Goal: Transaction & Acquisition: Subscribe to service/newsletter

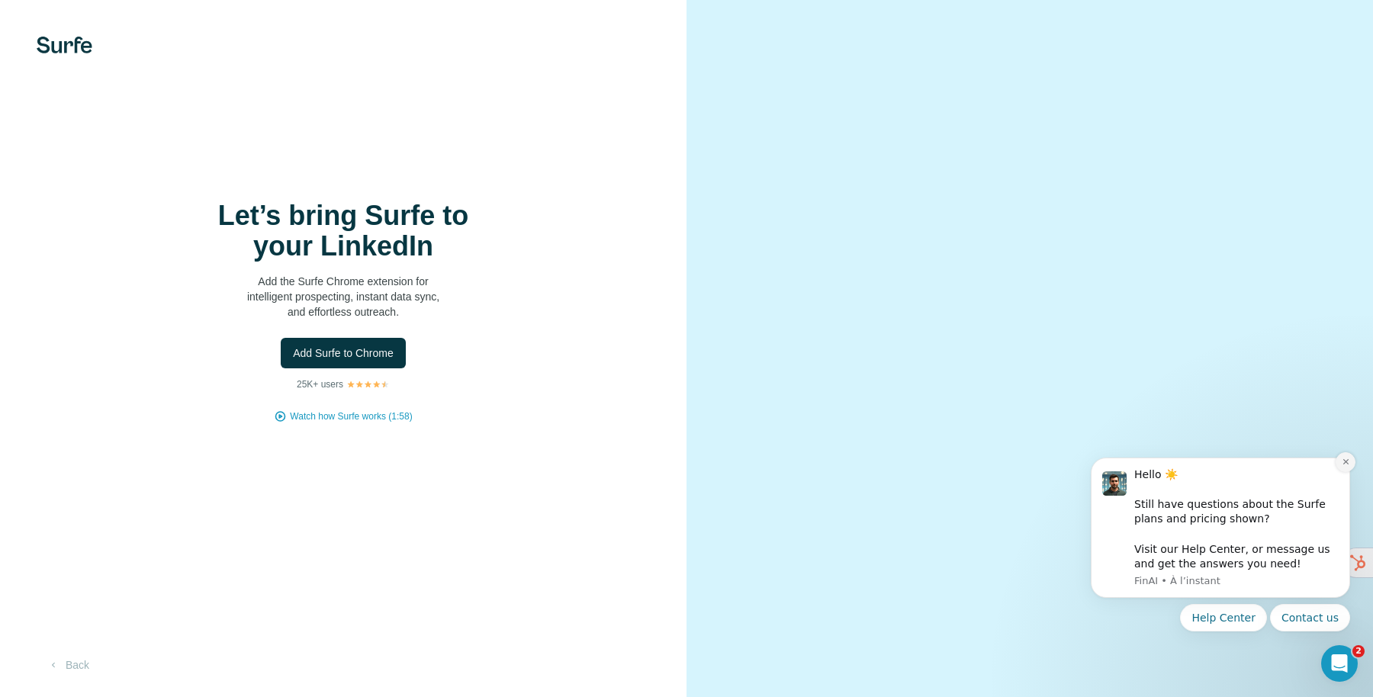
click at [1341, 461] on icon "Dismiss notification" at bounding box center [1345, 462] width 8 height 8
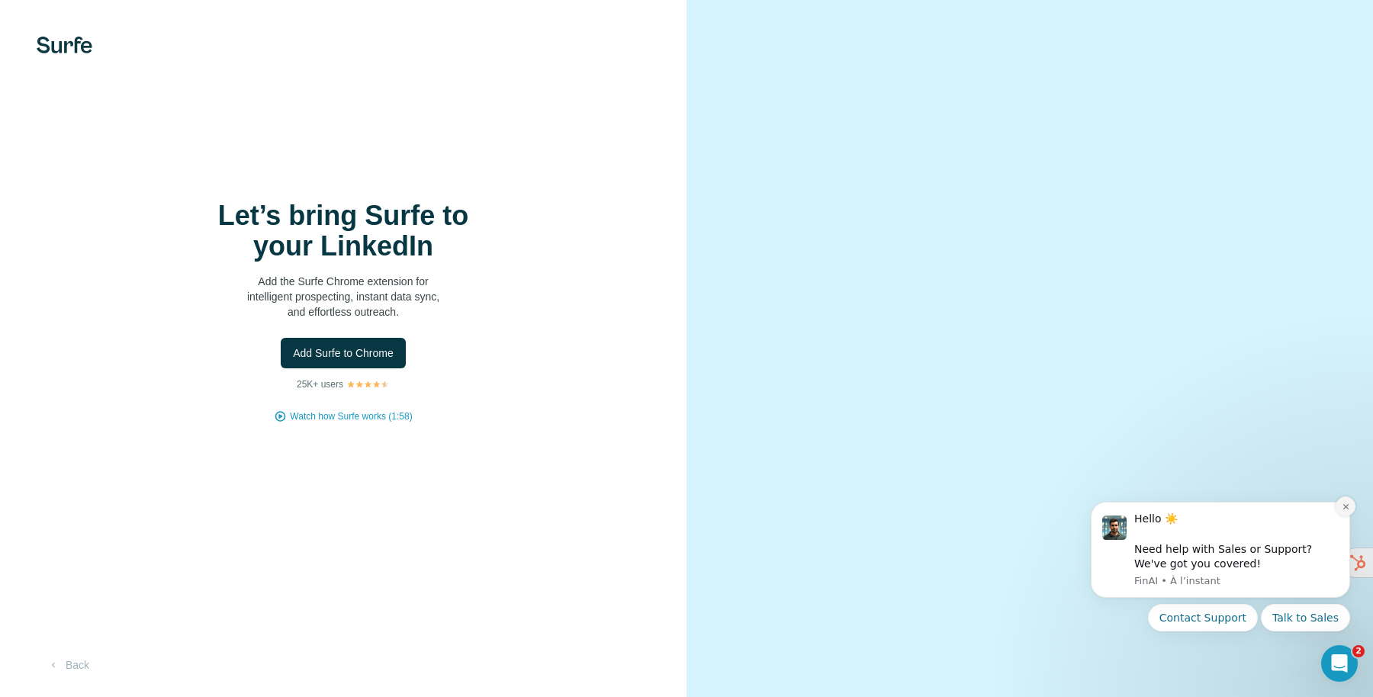
click at [1343, 504] on icon "Dismiss notification" at bounding box center [1344, 506] width 5 height 5
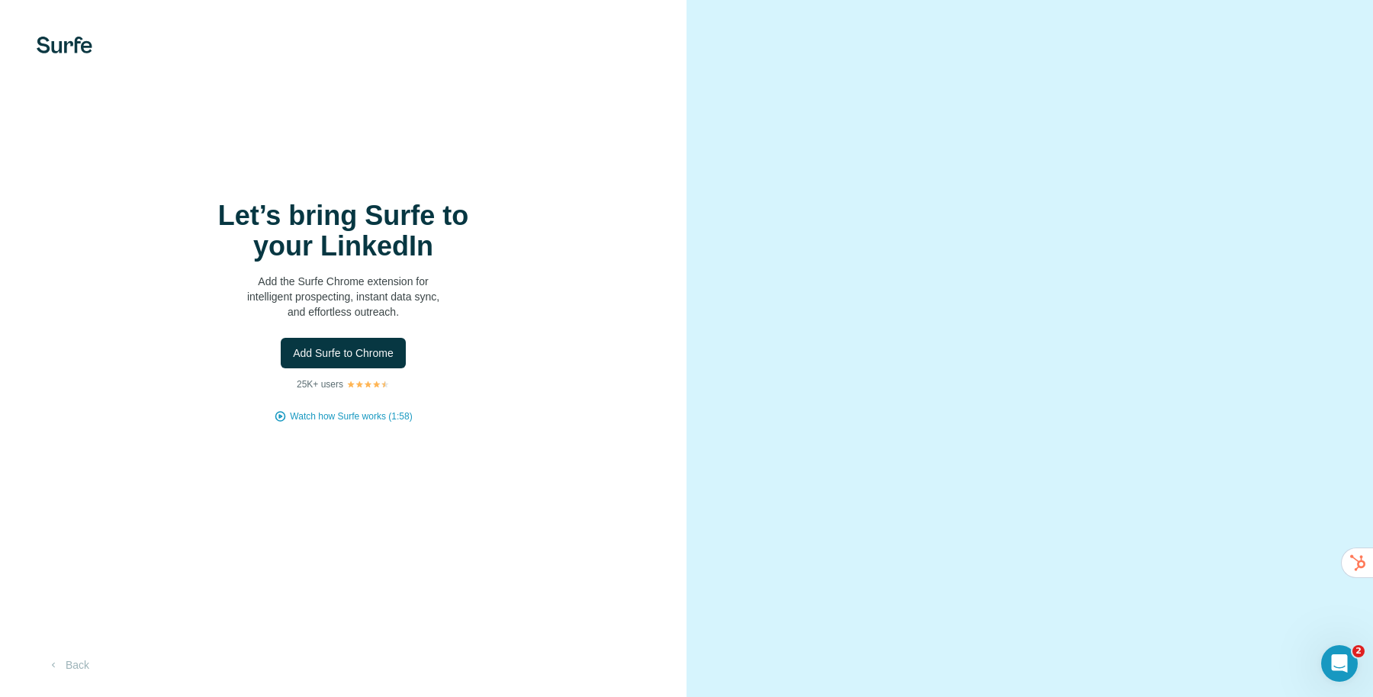
click at [81, 50] on img at bounding box center [65, 45] width 56 height 17
click at [62, 43] on img at bounding box center [65, 45] width 56 height 17
click at [373, 355] on span "Add Surfe to Chrome" at bounding box center [343, 352] width 101 height 15
click at [367, 411] on span "Watch how Surfe works (1:58)" at bounding box center [351, 417] width 122 height 14
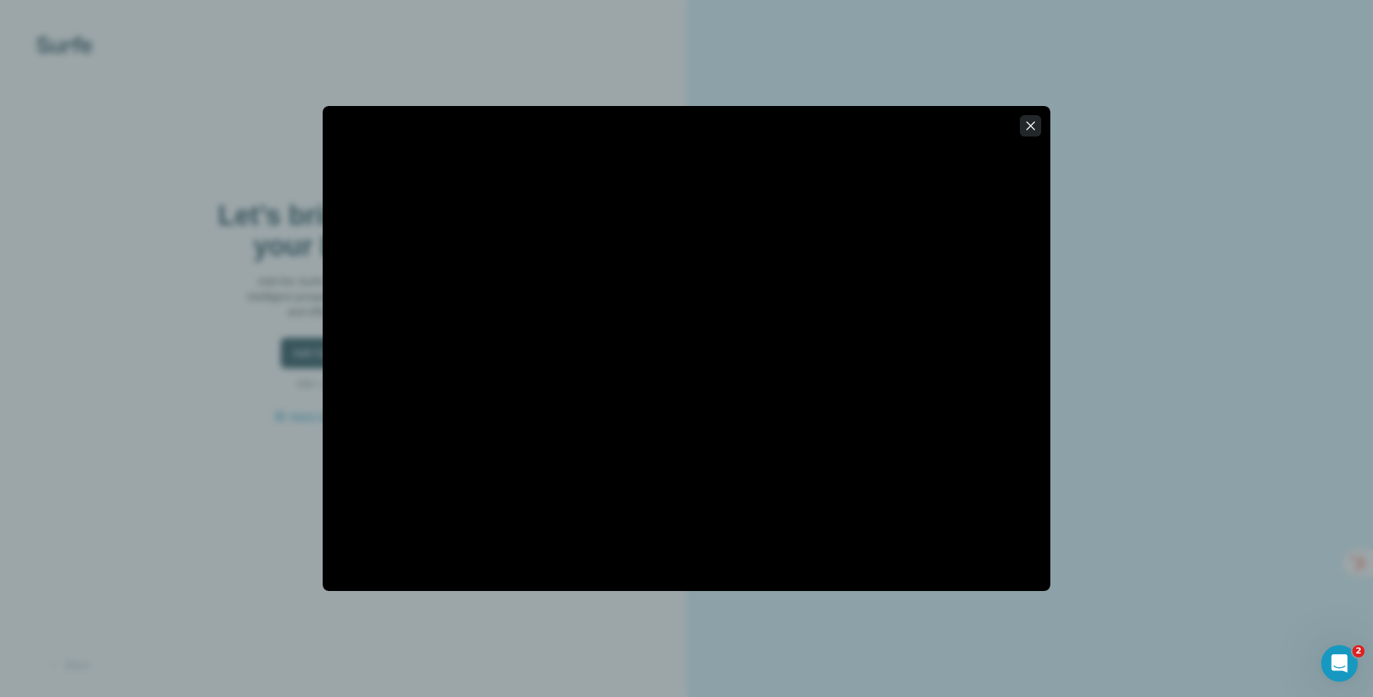
click at [1031, 130] on icon "button" at bounding box center [1030, 125] width 15 height 15
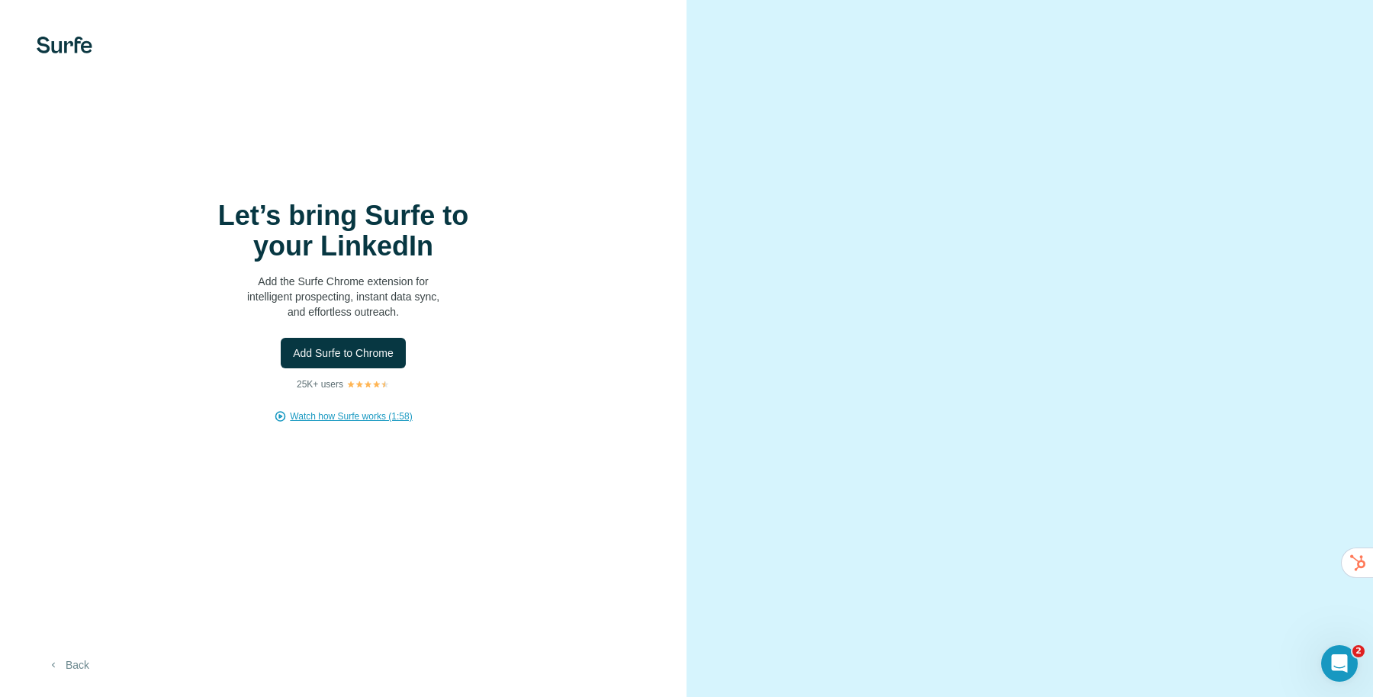
click at [71, 654] on button "Back" at bounding box center [68, 664] width 63 height 27
click at [350, 358] on span "Add Surfe to Chrome" at bounding box center [343, 352] width 101 height 15
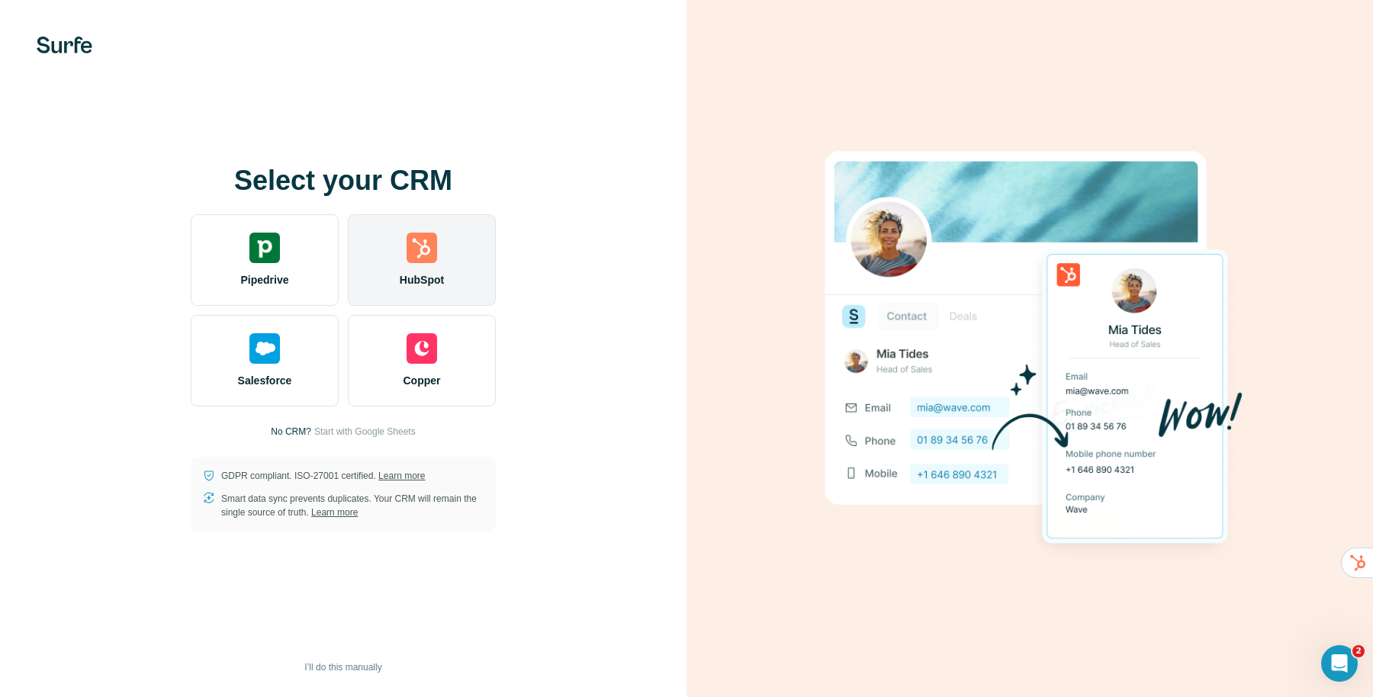
click at [424, 246] on img at bounding box center [421, 248] width 31 height 31
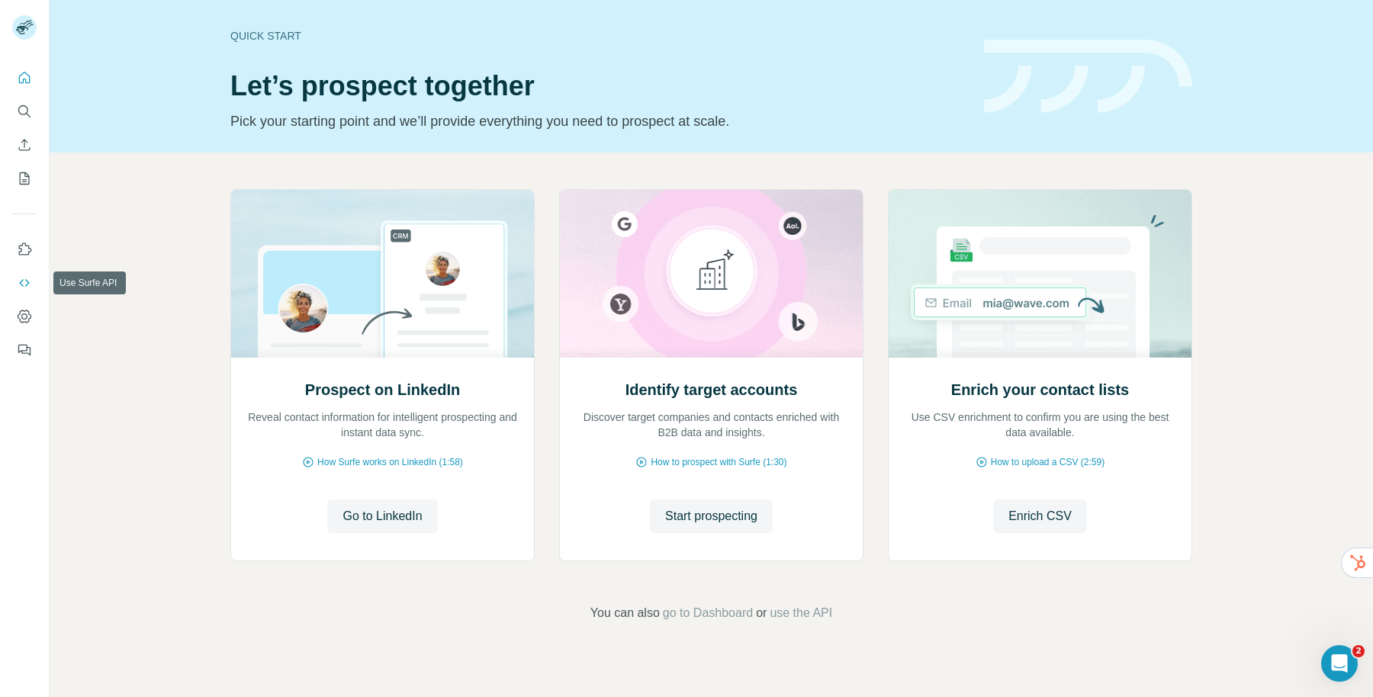
click at [24, 281] on icon "Use Surfe API" at bounding box center [24, 282] width 15 height 15
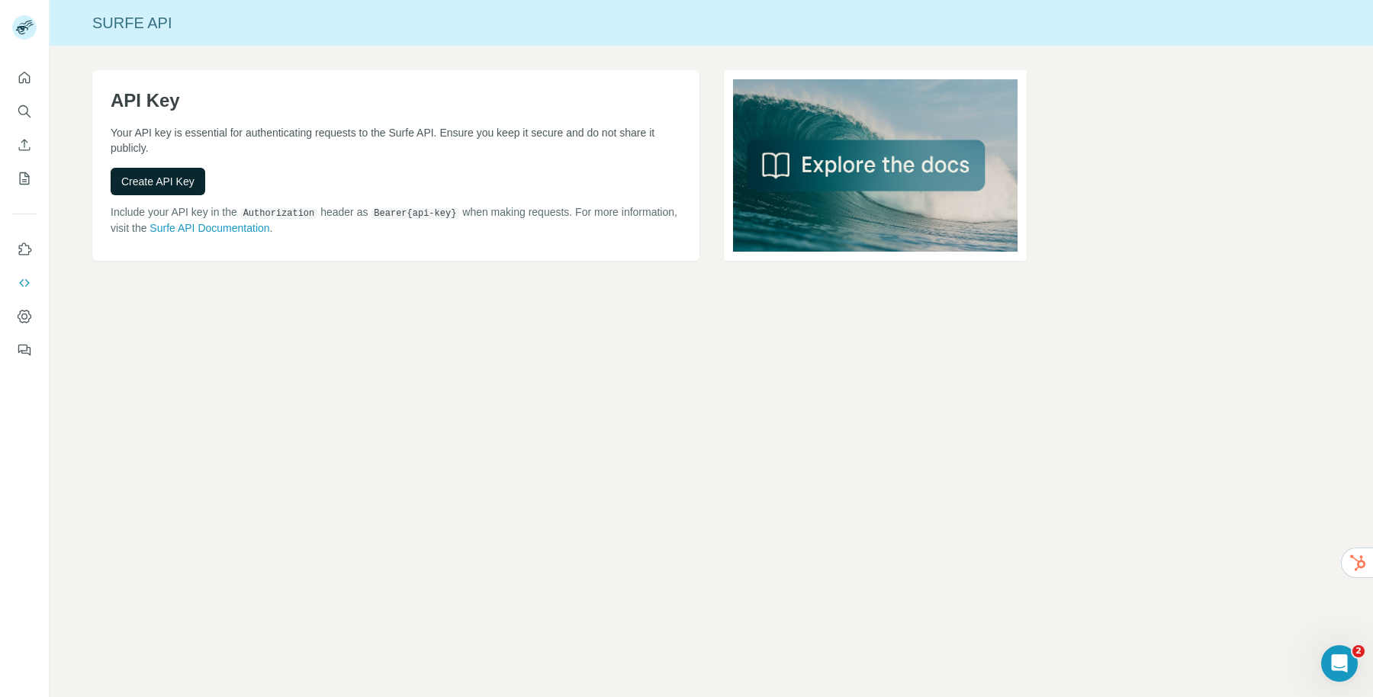
click at [156, 178] on span "Create API Key" at bounding box center [157, 181] width 73 height 15
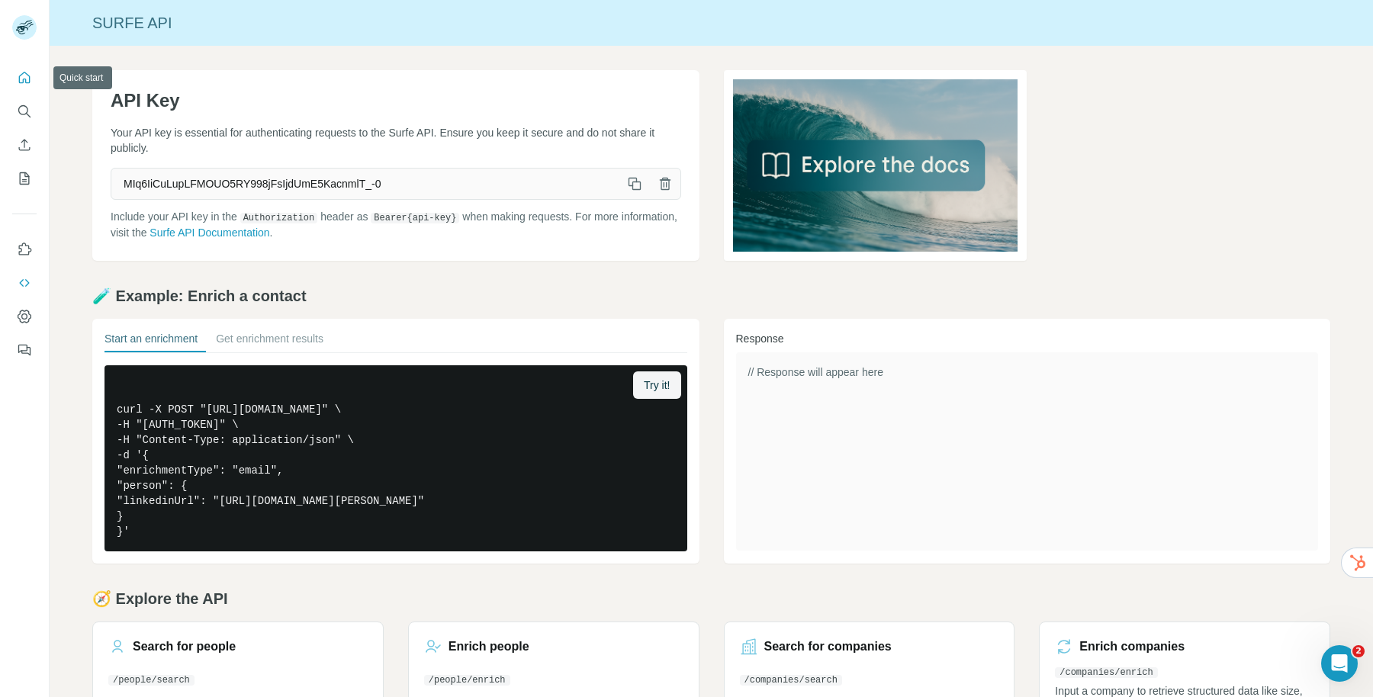
click at [23, 81] on icon "Quick start" at bounding box center [24, 77] width 11 height 11
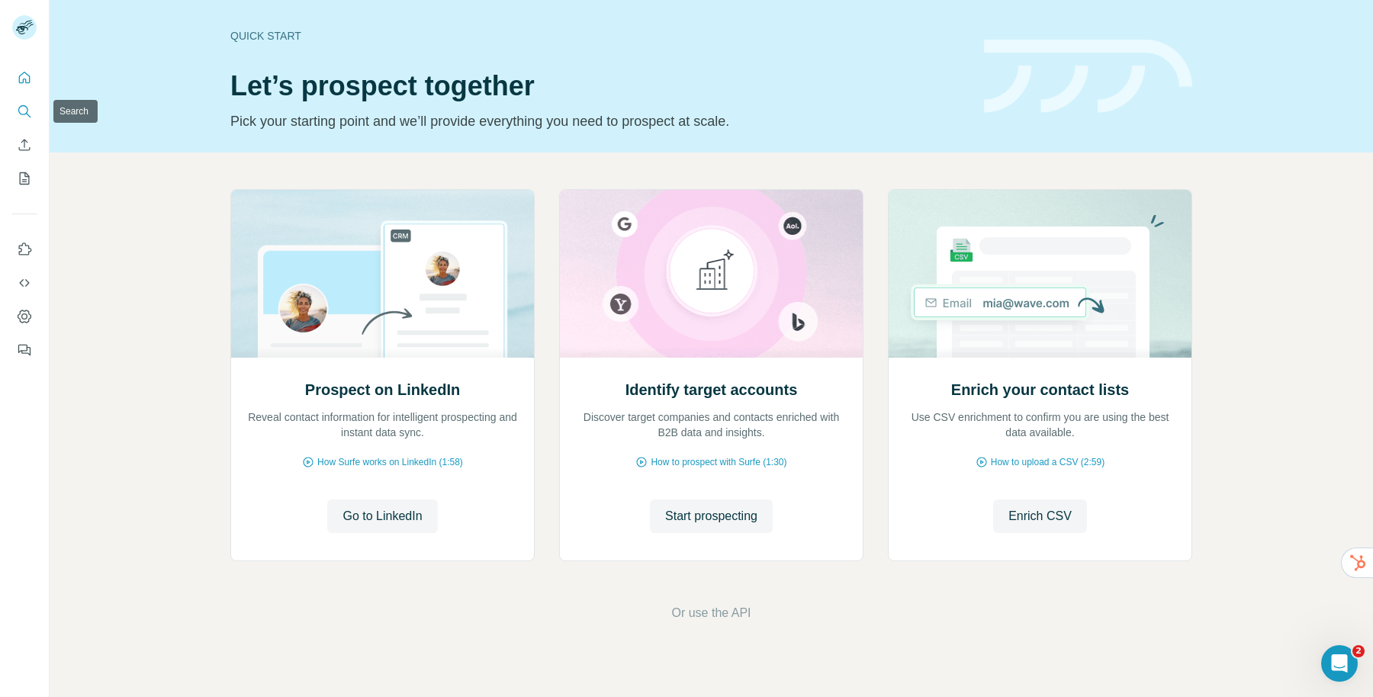
click at [19, 115] on icon "Search" at bounding box center [24, 111] width 15 height 15
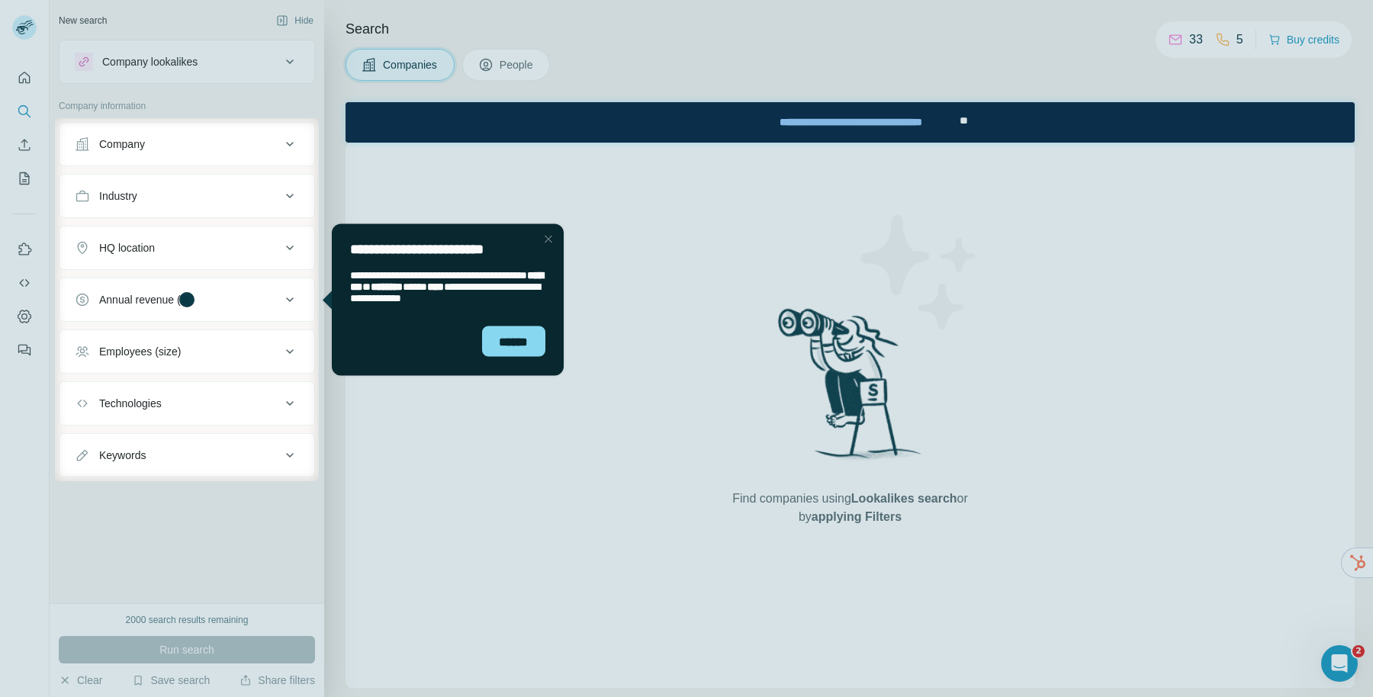
click at [557, 242] on div "**********" at bounding box center [448, 243] width 232 height 41
click at [550, 239] on div "Close Step" at bounding box center [548, 239] width 18 height 18
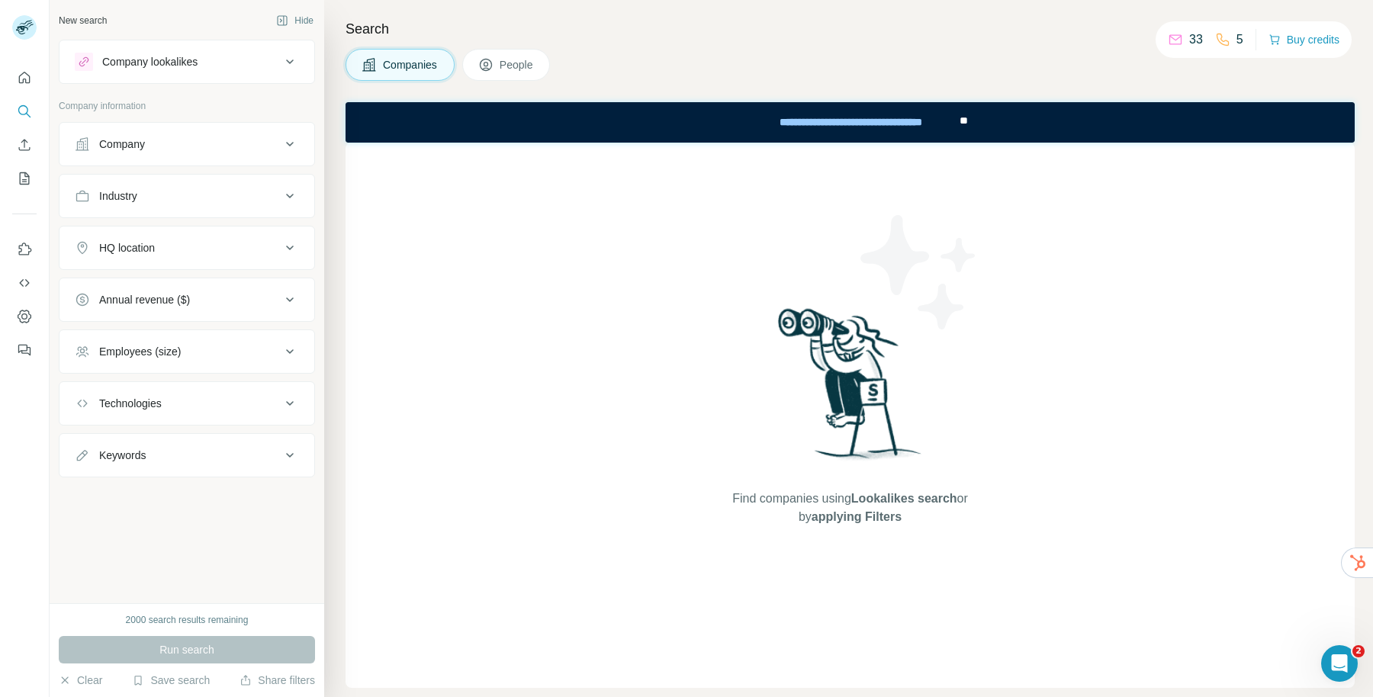
click at [260, 146] on div "Company" at bounding box center [178, 144] width 206 height 15
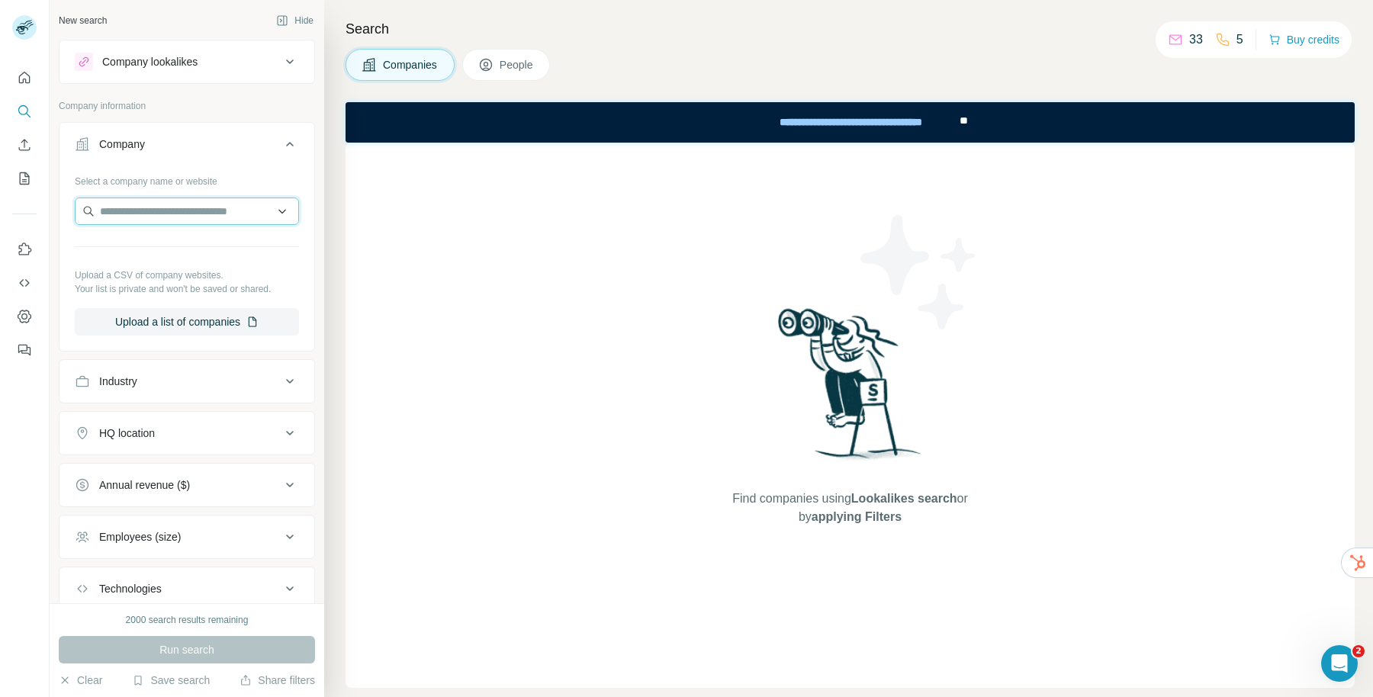
click at [220, 207] on input "text" at bounding box center [187, 211] width 224 height 27
type input "**********"
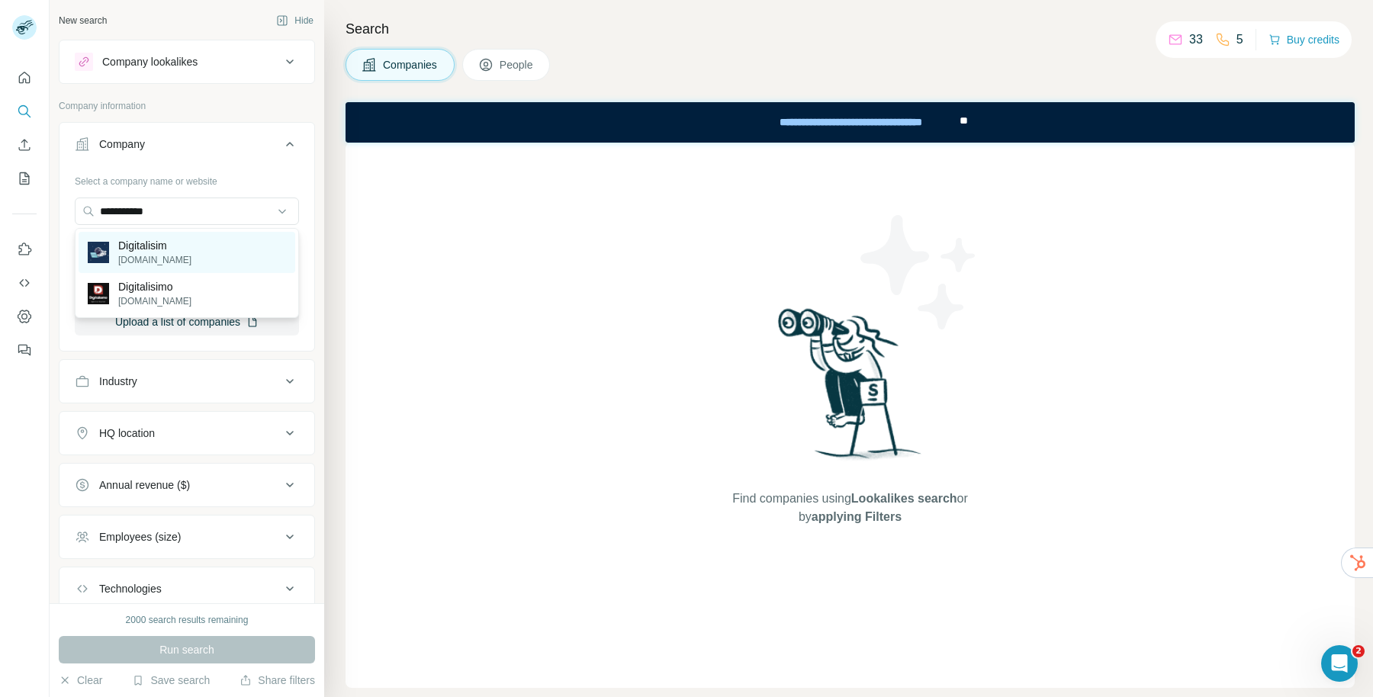
click at [169, 256] on p "digitalisim.fr" at bounding box center [154, 260] width 73 height 14
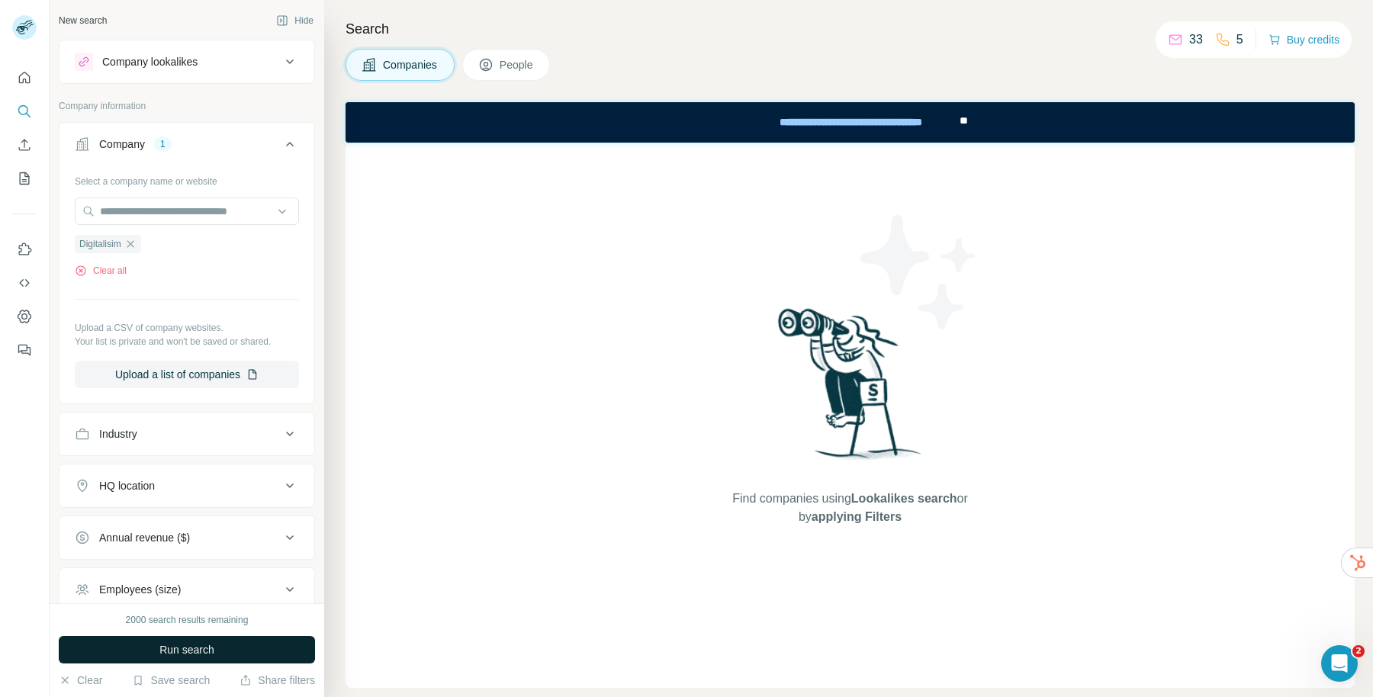
click at [189, 656] on span "Run search" at bounding box center [186, 649] width 55 height 15
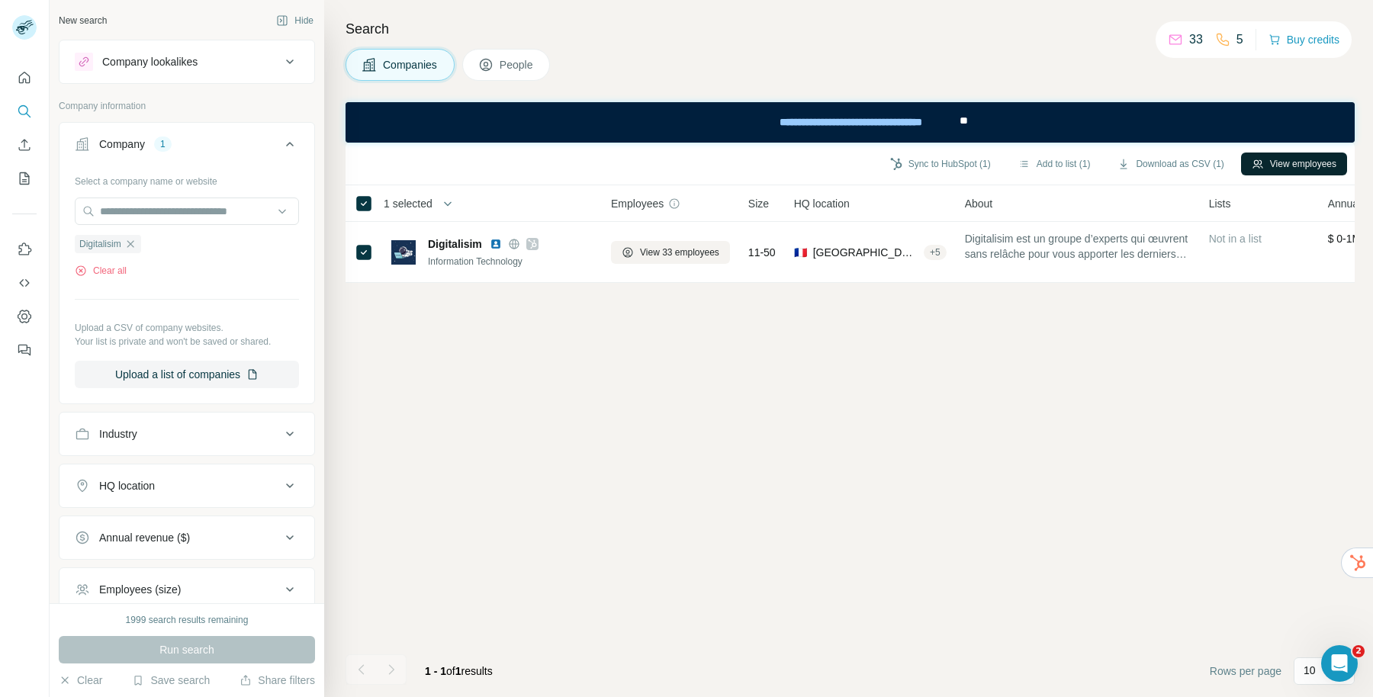
click at [1286, 164] on button "View employees" at bounding box center [1294, 164] width 106 height 23
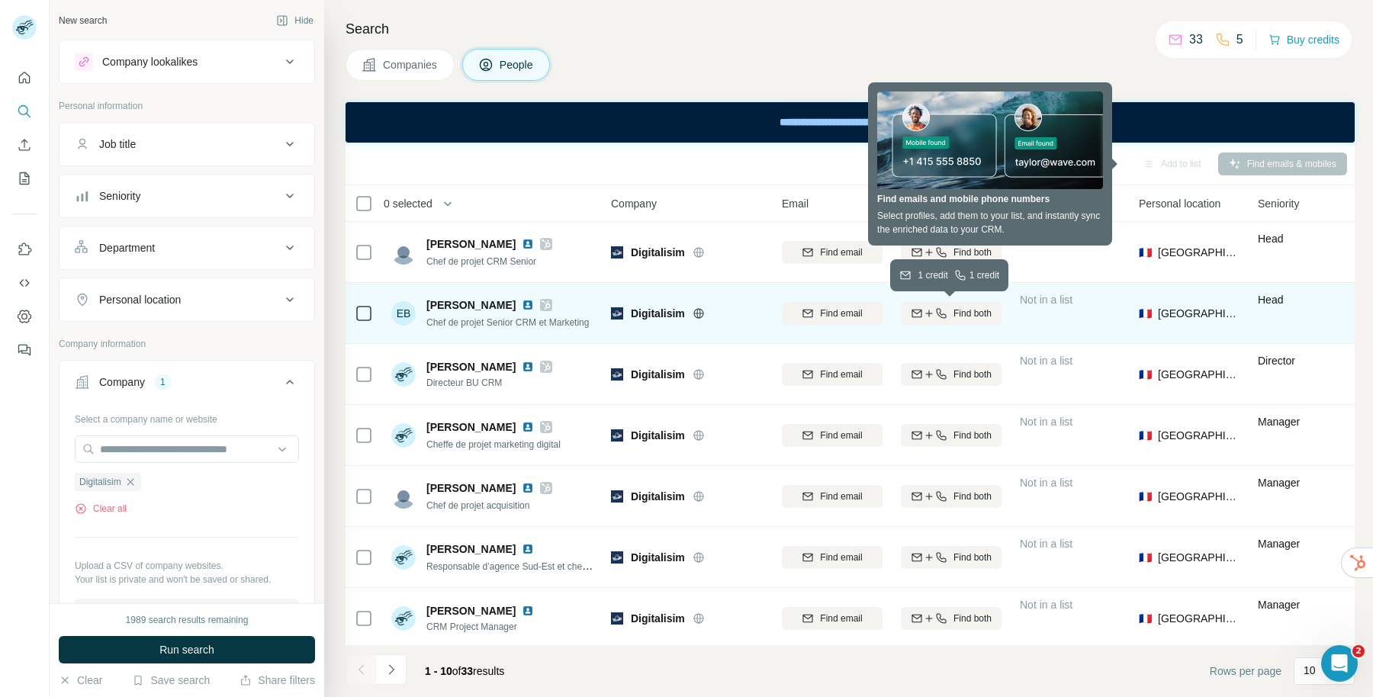
click at [935, 317] on icon "button" at bounding box center [941, 313] width 12 height 12
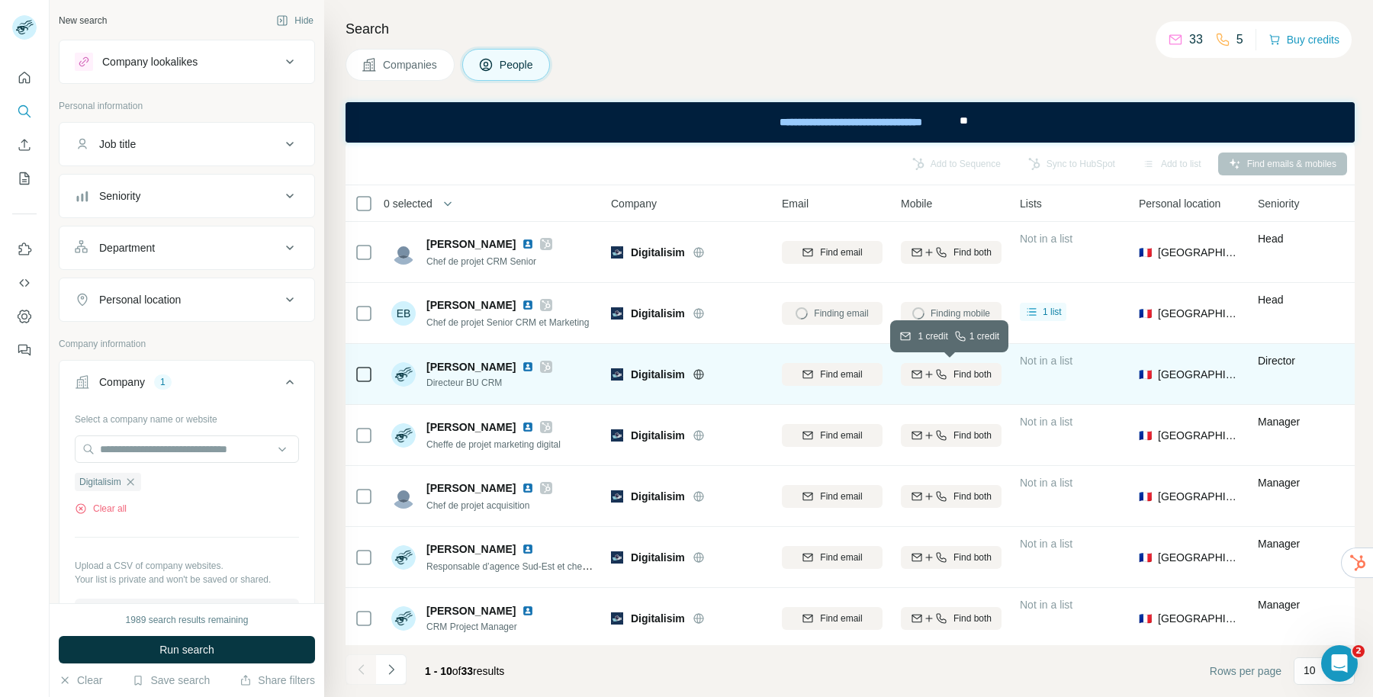
click at [932, 374] on icon "button" at bounding box center [929, 374] width 12 height 12
